Goal: Navigation & Orientation: Find specific page/section

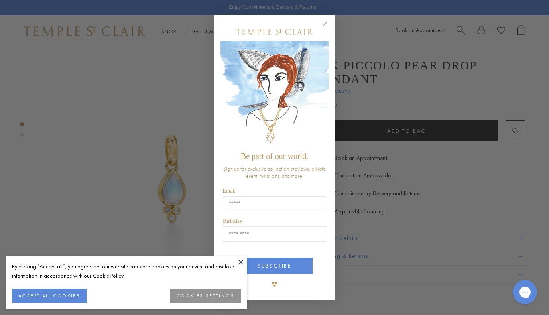
click at [323, 23] on circle "Close dialog" at bounding box center [326, 24] width 10 height 10
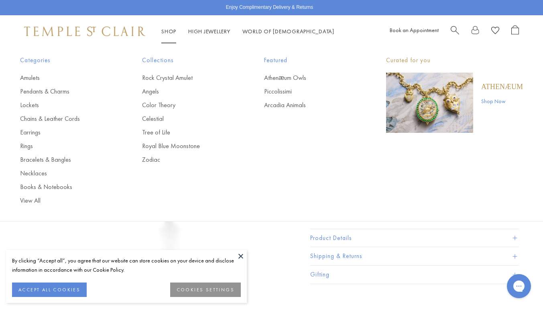
click at [42, 86] on ul "Amulets Pendants & Charms Lockets Chains & Leather Cords Earrings Rings Bracele…" at bounding box center [65, 139] width 90 height 132
click at [45, 93] on link "Pendants & Charms" at bounding box center [65, 91] width 90 height 9
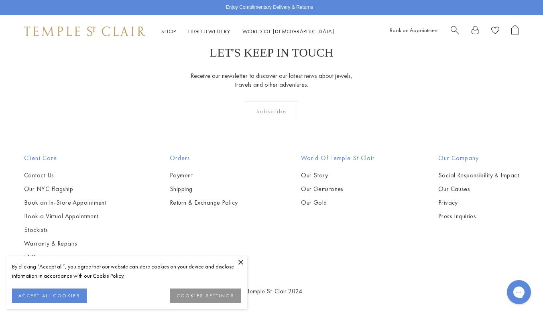
scroll to position [4618, 0]
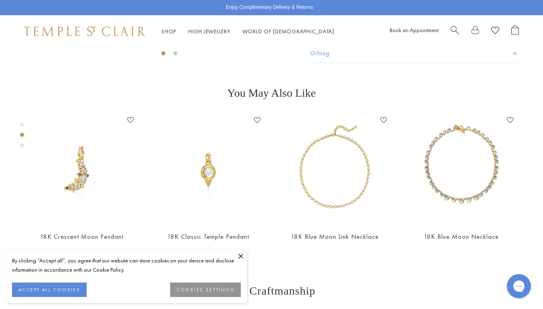
scroll to position [329, 0]
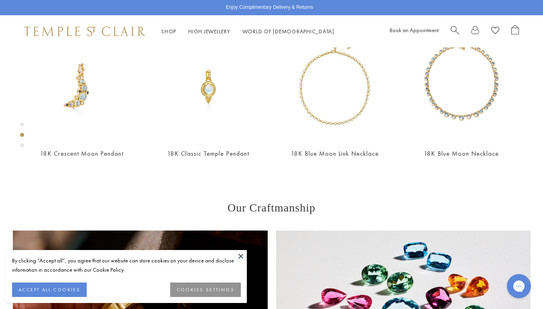
drag, startPoint x: 425, startPoint y: 145, endPoint x: 500, endPoint y: 143, distance: 75.1
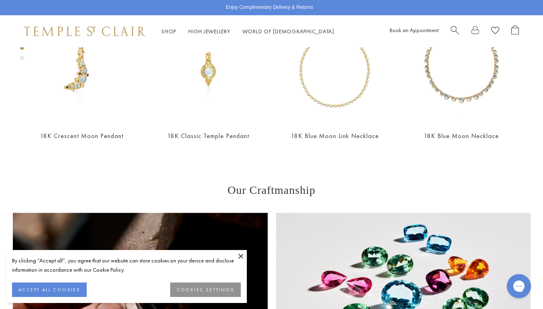
scroll to position [0, 0]
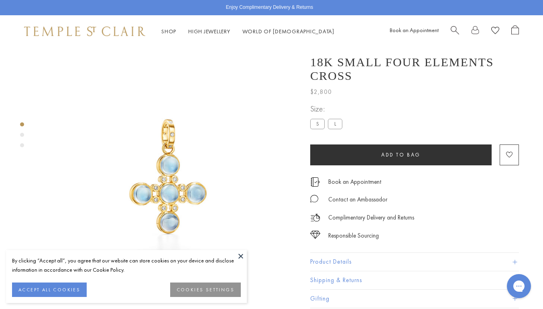
drag, startPoint x: 374, startPoint y: 186, endPoint x: 294, endPoint y: 51, distance: 157.4
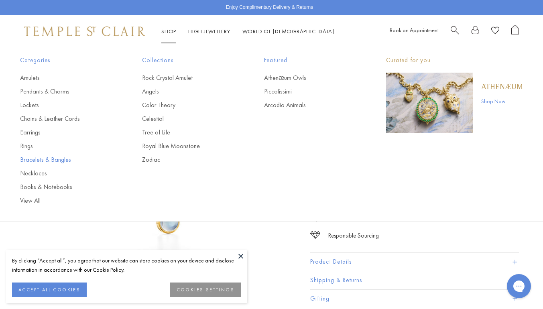
click at [38, 158] on link "Bracelets & Bangles" at bounding box center [65, 159] width 90 height 9
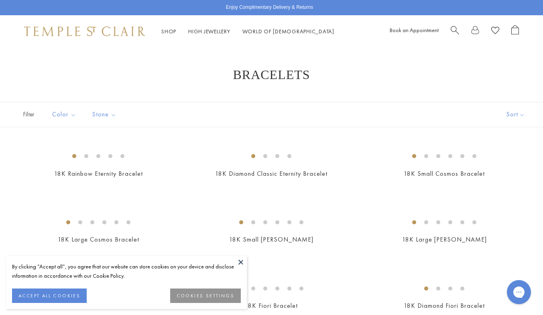
drag, startPoint x: 364, startPoint y: 208, endPoint x: 331, endPoint y: 14, distance: 197.6
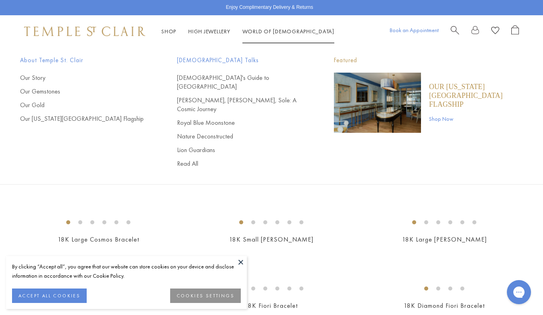
click at [408, 29] on link "Book an Appointment" at bounding box center [414, 30] width 49 height 7
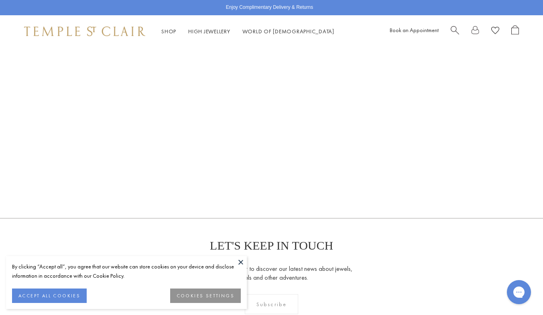
scroll to position [281, 0]
